Goal: Use online tool/utility: Utilize a website feature to perform a specific function

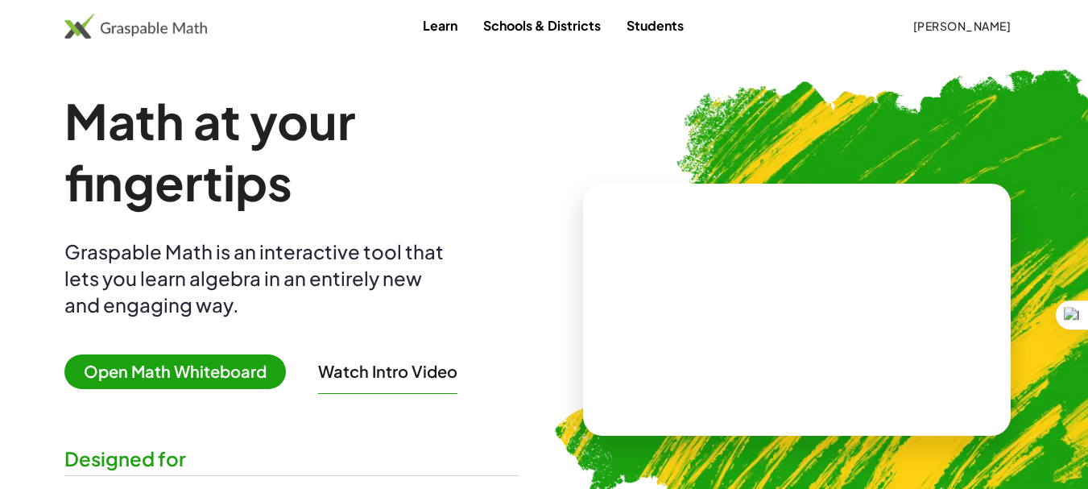
click at [194, 380] on span "Open Math Whiteboard" at bounding box center [174, 371] width 221 height 35
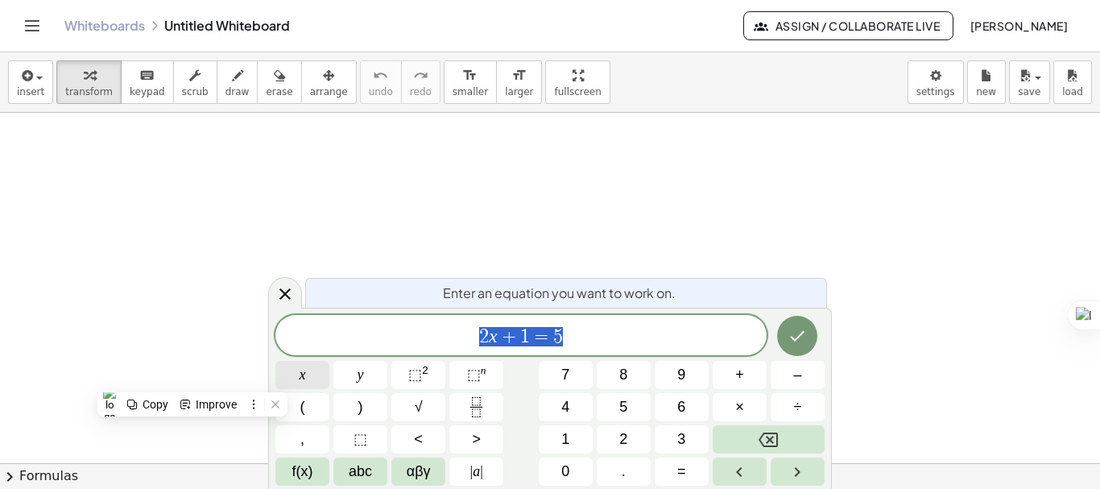
click at [327, 378] on button "x" at bounding box center [302, 375] width 54 height 28
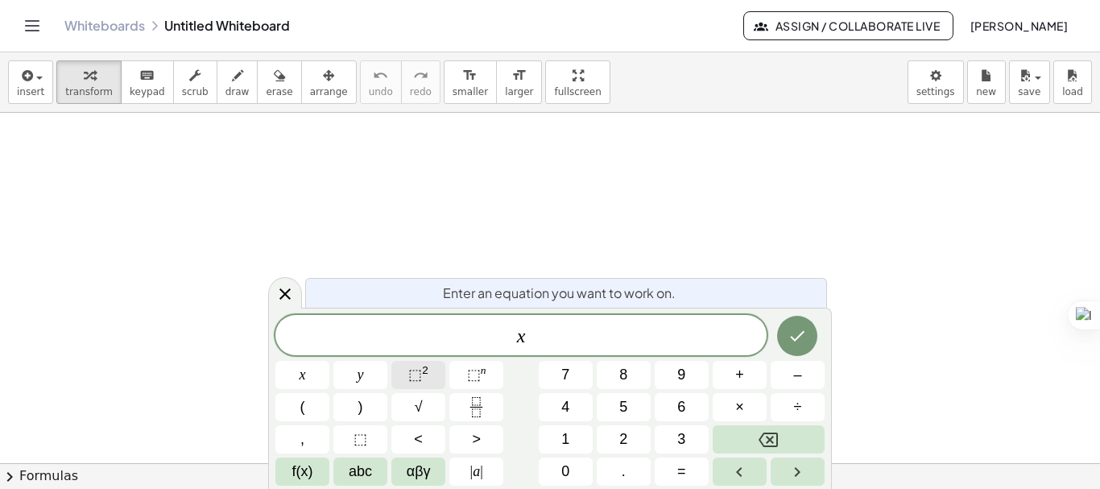
click at [418, 377] on span "⬚" at bounding box center [415, 374] width 14 height 16
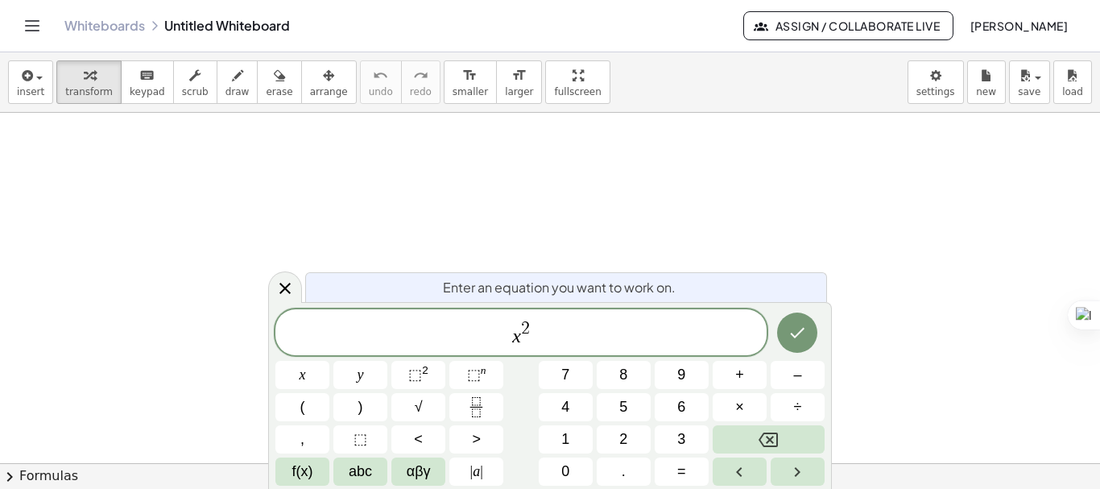
click at [498, 327] on span "x 2 ​" at bounding box center [520, 333] width 491 height 29
click at [311, 478] on span "f(x)" at bounding box center [302, 472] width 21 height 22
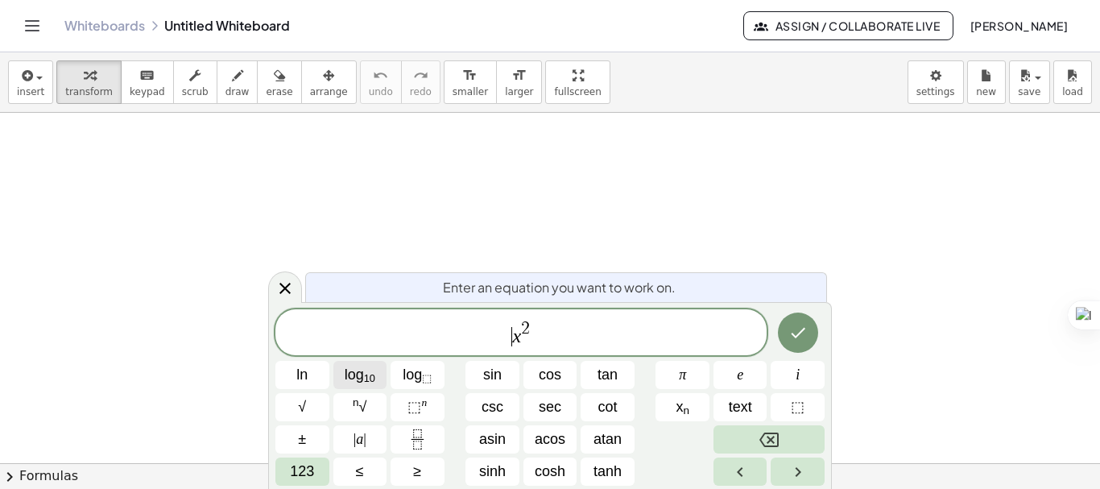
click at [352, 377] on span "log 10" at bounding box center [360, 375] width 31 height 22
click at [804, 338] on icon "Done" at bounding box center [797, 332] width 19 height 19
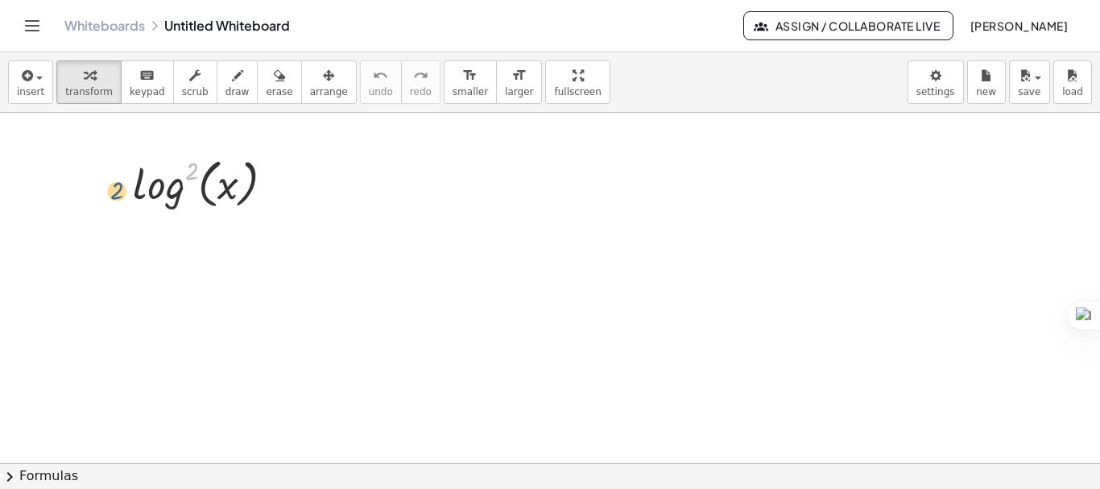
drag, startPoint x: 190, startPoint y: 171, endPoint x: 108, endPoint y: 193, distance: 85.2
click at [186, 175] on div at bounding box center [210, 182] width 170 height 61
click at [312, 94] on span "arrange" at bounding box center [329, 91] width 38 height 11
